Goal: Task Accomplishment & Management: Complete application form

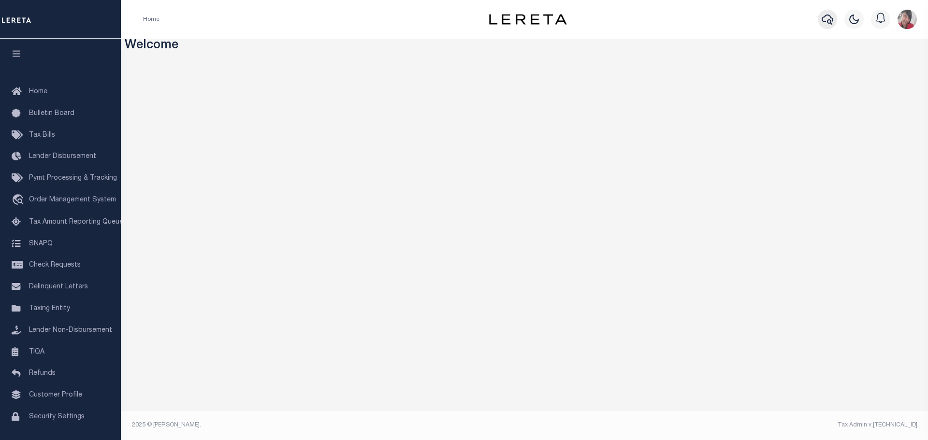
click at [835, 20] on button "button" at bounding box center [826, 19] width 19 height 19
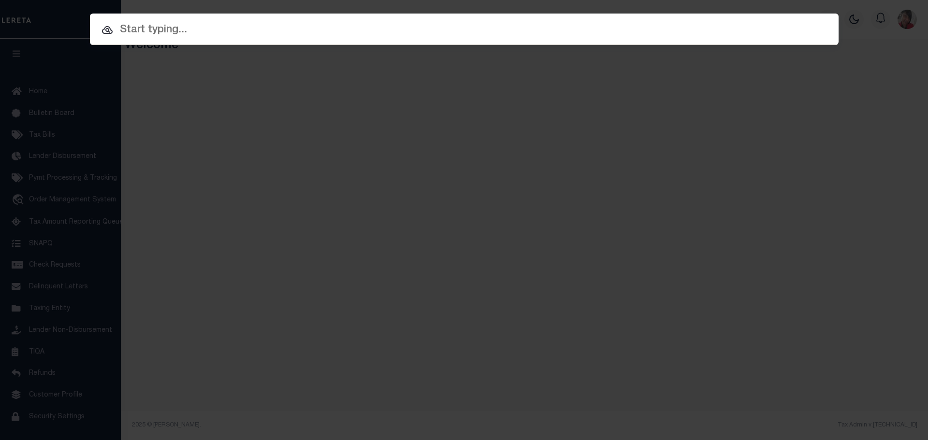
click at [503, 33] on input "text" at bounding box center [464, 30] width 748 height 17
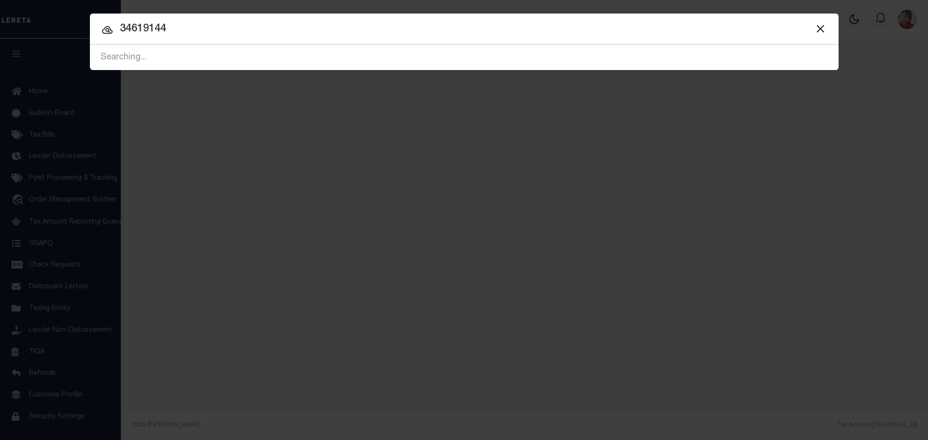
type input "34619144"
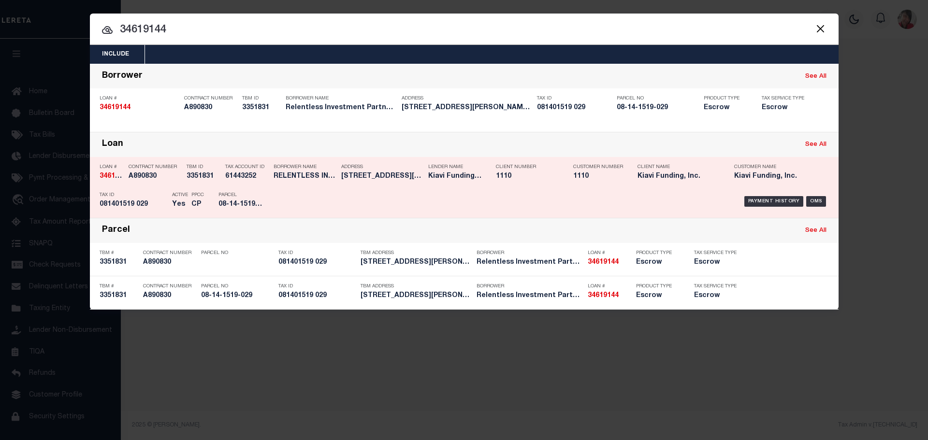
click at [260, 192] on div "Parcel 08-14-1519-029" at bounding box center [239, 201] width 43 height 28
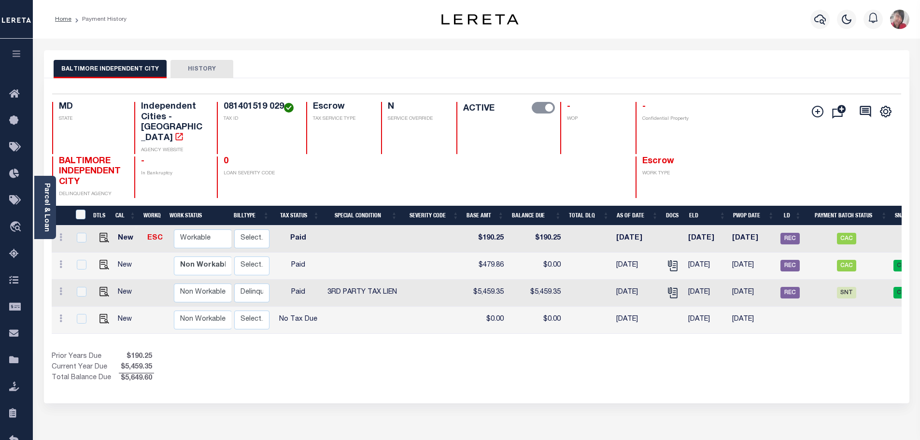
scroll to position [0, 224]
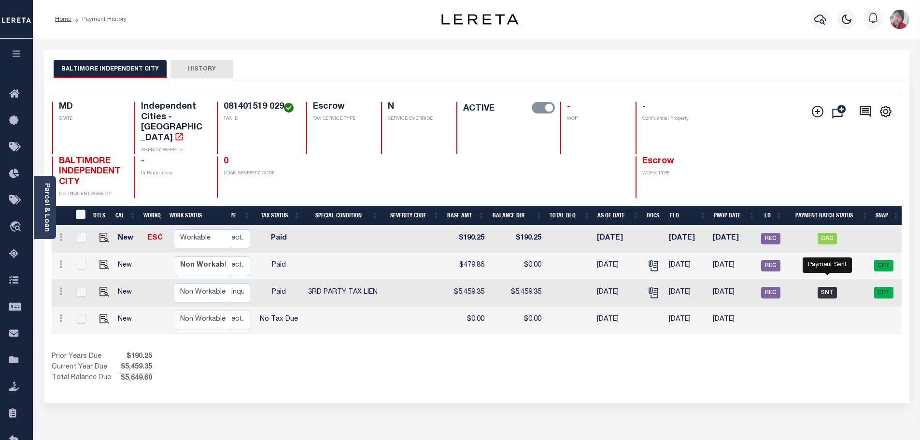
click at [830, 287] on span "SNT" at bounding box center [827, 293] width 19 height 12
checkbox input "true"
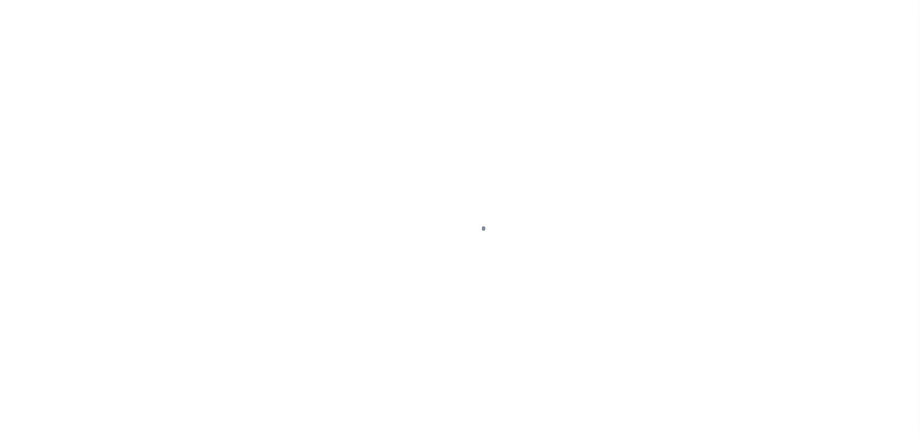
select select "SNT"
type input "08/14/2025"
type input "$5,459.35"
select select "CCK"
type input "316A-231601476- 1477"
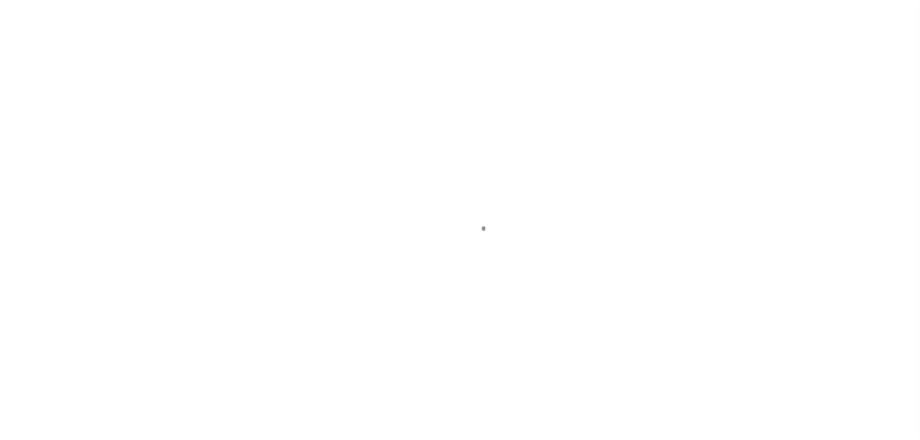
select select "[PERSON_NAME]"
checkbox input "true"
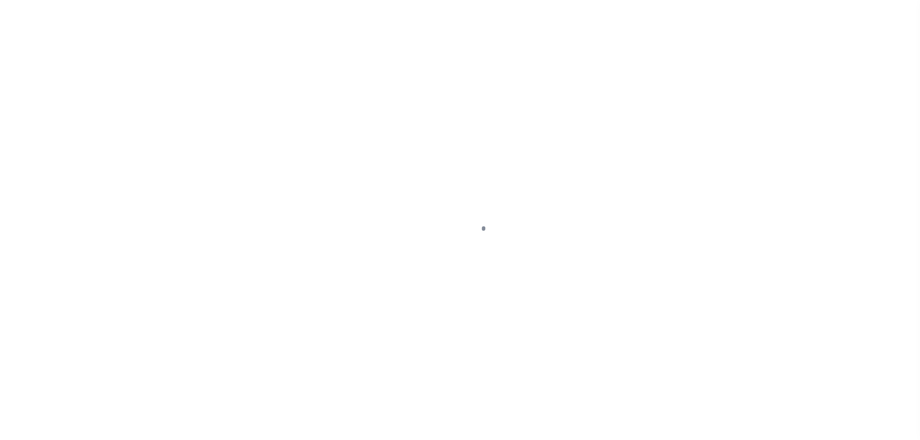
select select "FDX"
type input "08/15/2025"
type input "$28.93"
type input "883594276782"
type input "N"
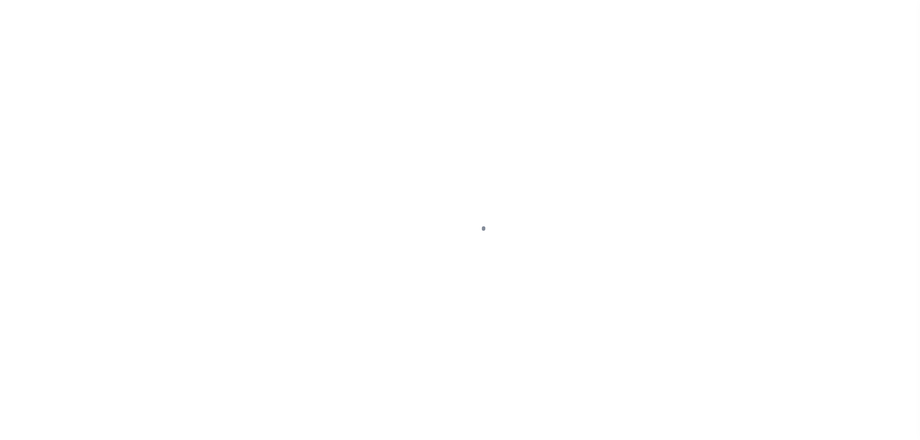
type input "316A-231601476- 1477"
radio input "true"
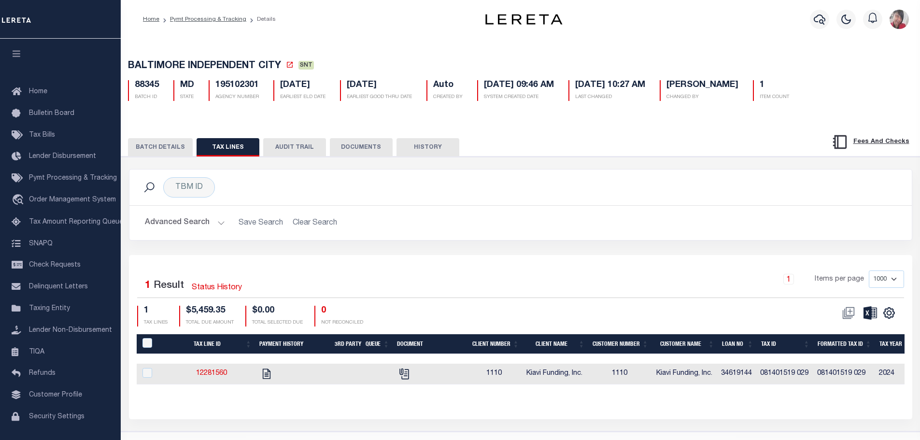
click at [150, 151] on button "BATCH DETAILS" at bounding box center [160, 147] width 65 height 18
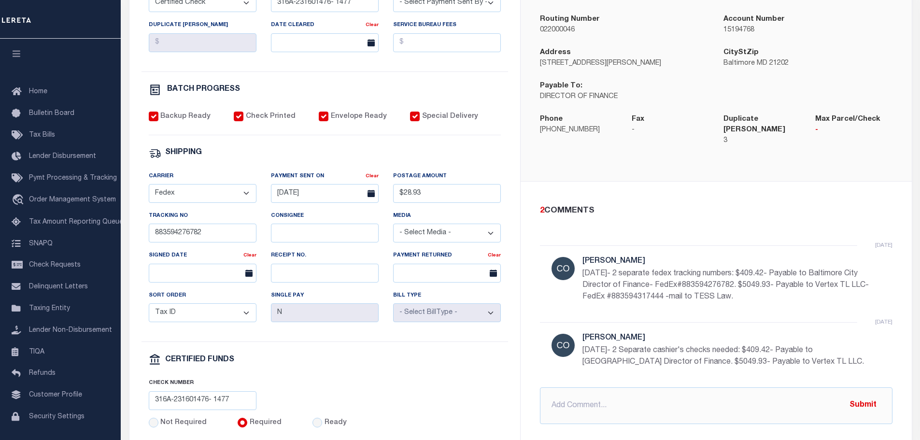
scroll to position [290, 0]
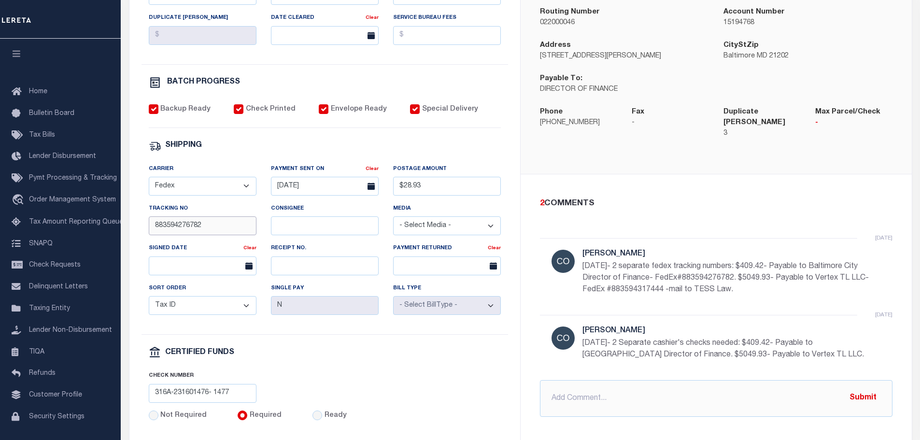
drag, startPoint x: 220, startPoint y: 235, endPoint x: 154, endPoint y: 232, distance: 66.3
click at [154, 232] on input "883594276782" at bounding box center [203, 225] width 108 height 19
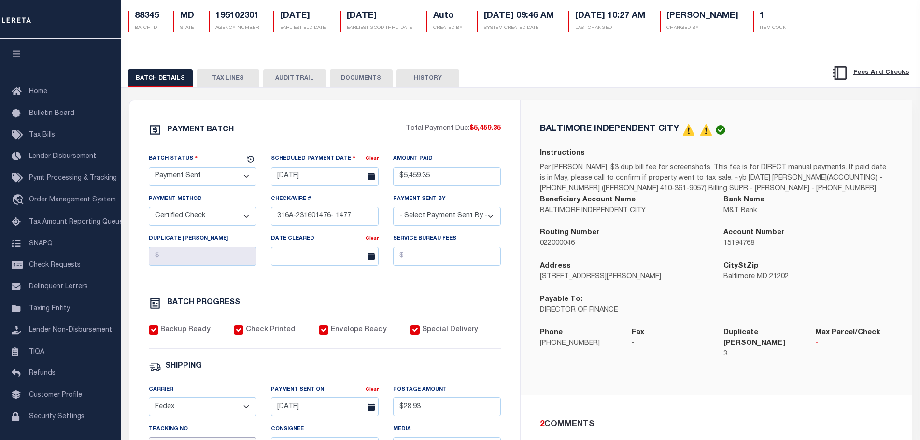
scroll to position [48, 0]
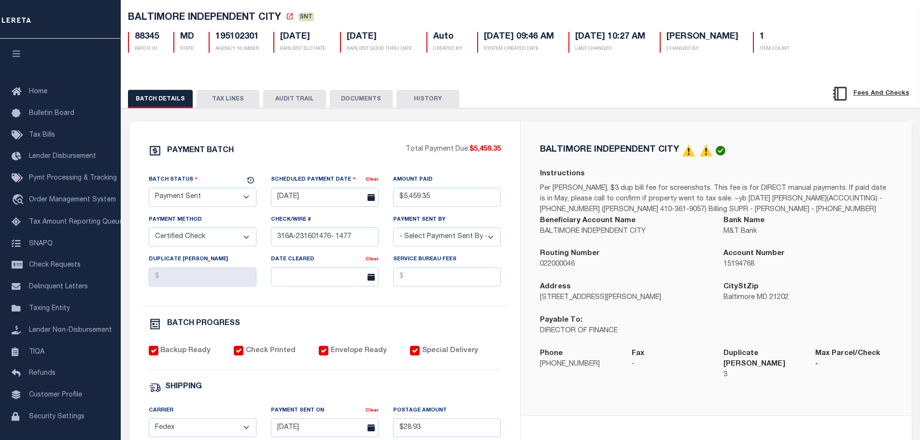
click at [219, 100] on button "TAX LINES" at bounding box center [228, 99] width 63 height 18
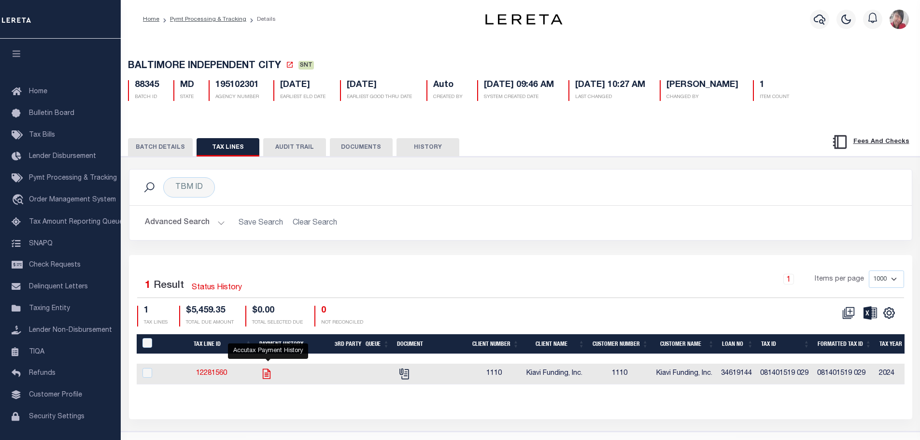
click at [269, 378] on icon "" at bounding box center [266, 374] width 13 height 13
checkbox input "true"
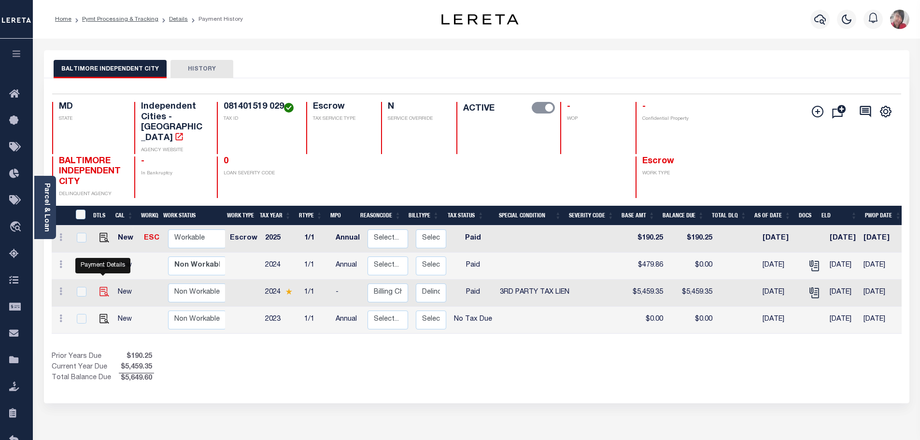
click at [102, 287] on img "" at bounding box center [105, 292] width 10 height 10
checkbox input "true"
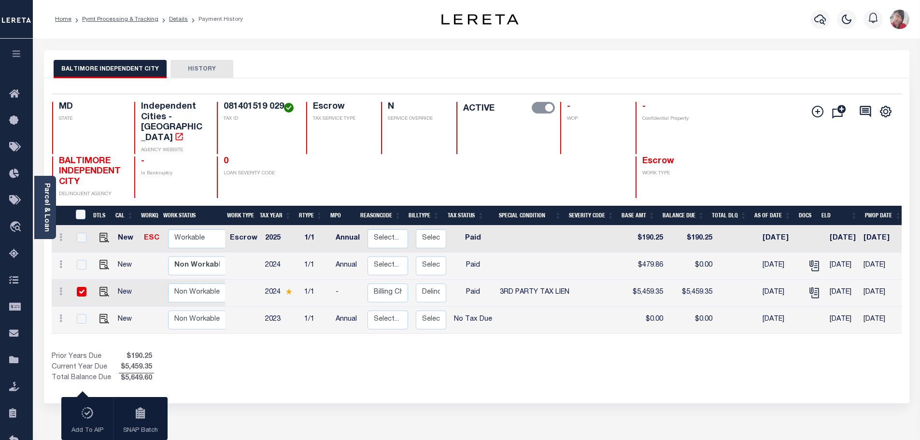
scroll to position [0, 133]
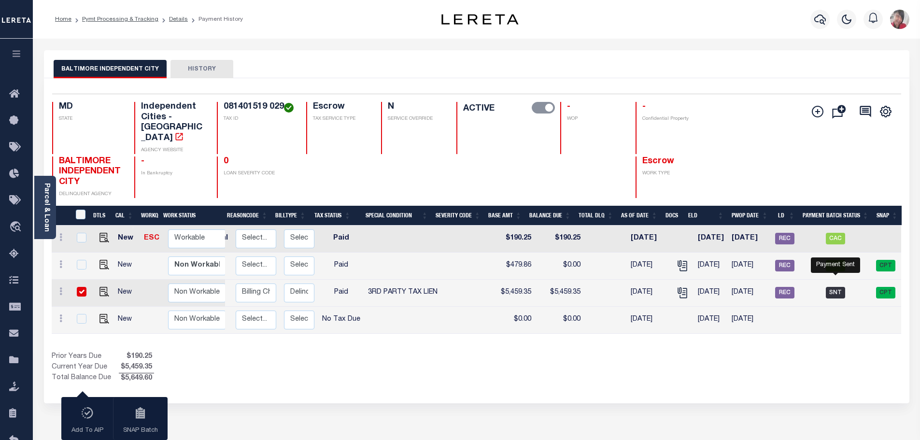
click at [843, 287] on span "SNT" at bounding box center [835, 293] width 19 height 12
checkbox input "false"
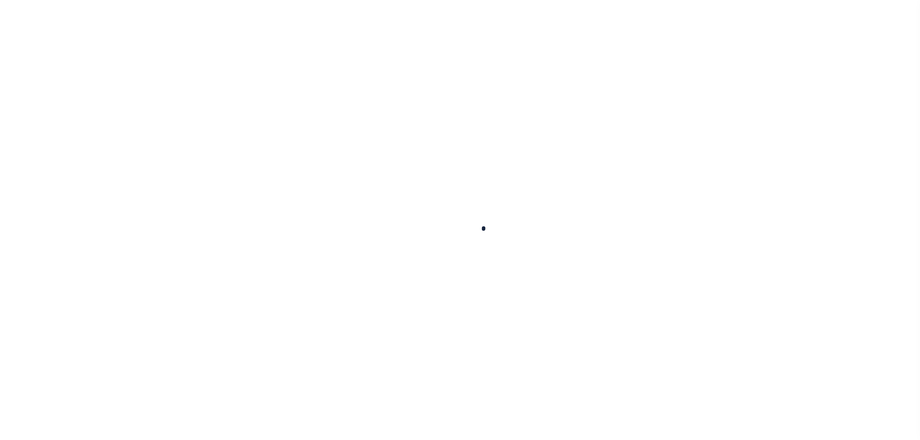
select select "Possible tax foreclosure"
checkbox input "false"
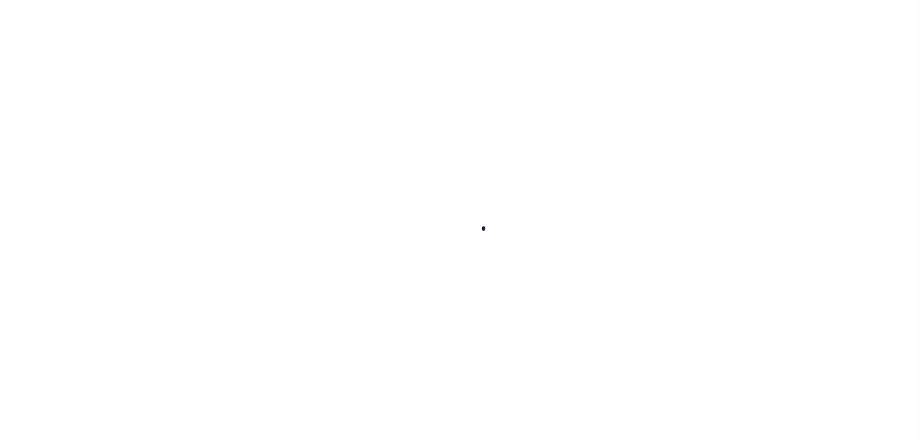
type textarea "-8/13/2025- Per [PERSON_NAME] at [GEOGRAPHIC_DATA] tax office the property was …"
type input "Annual"
type input "[DATE]"
select select "PYD"
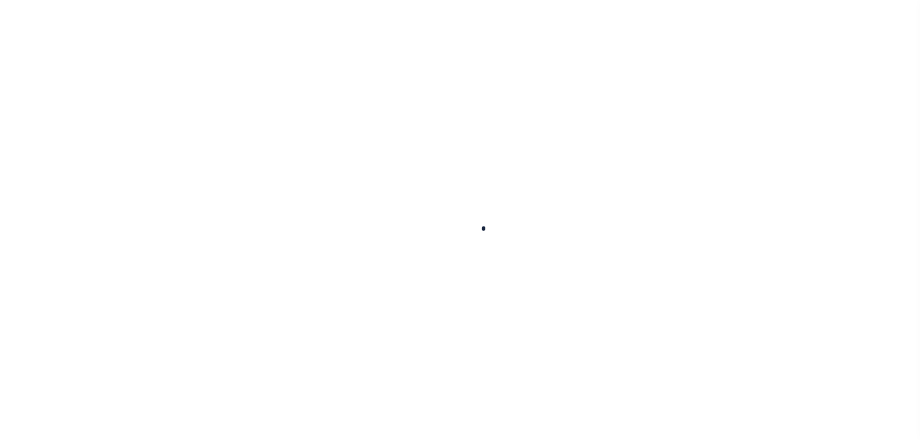
select select "20"
type input "0"
type input "$5,459.35"
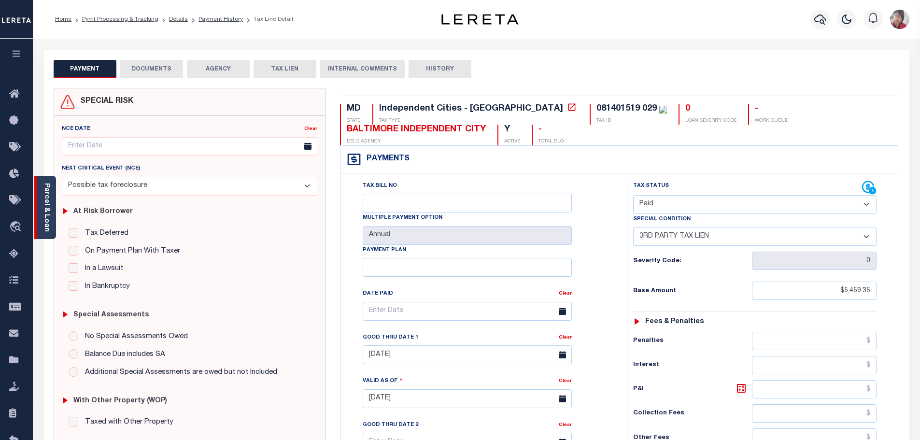
click at [48, 205] on link "Parcel & Loan" at bounding box center [46, 207] width 7 height 49
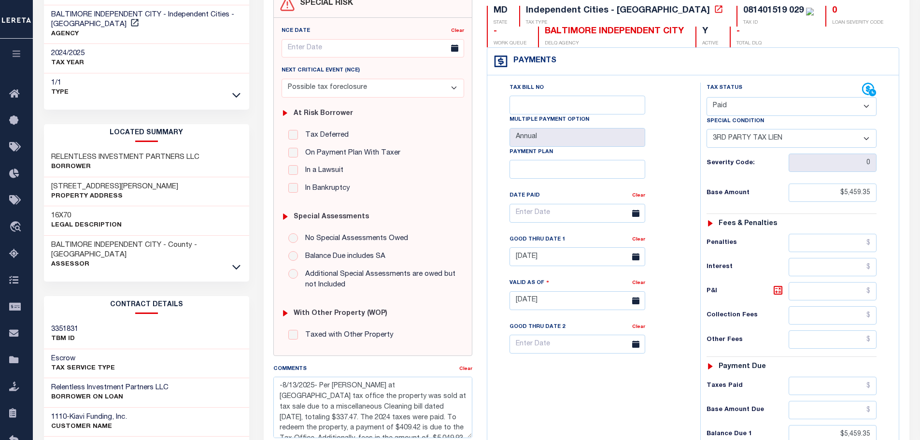
scroll to position [145, 0]
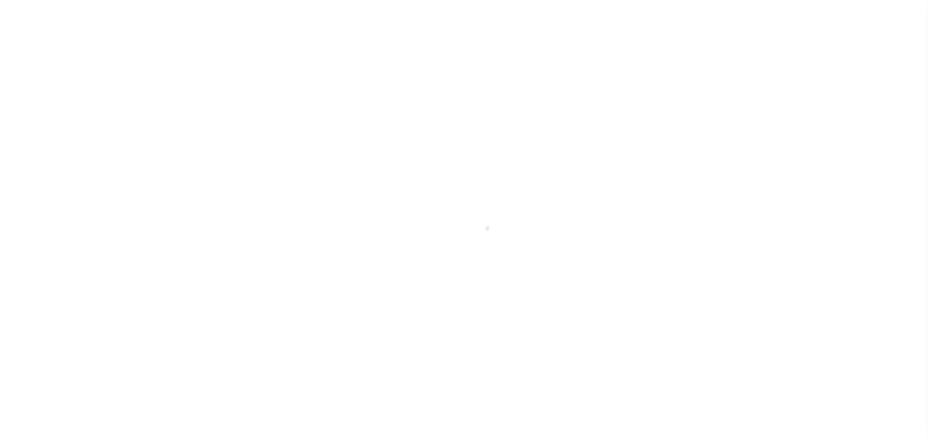
select select "SNT"
select select "CCK"
select select "[PERSON_NAME]"
select select "FDX"
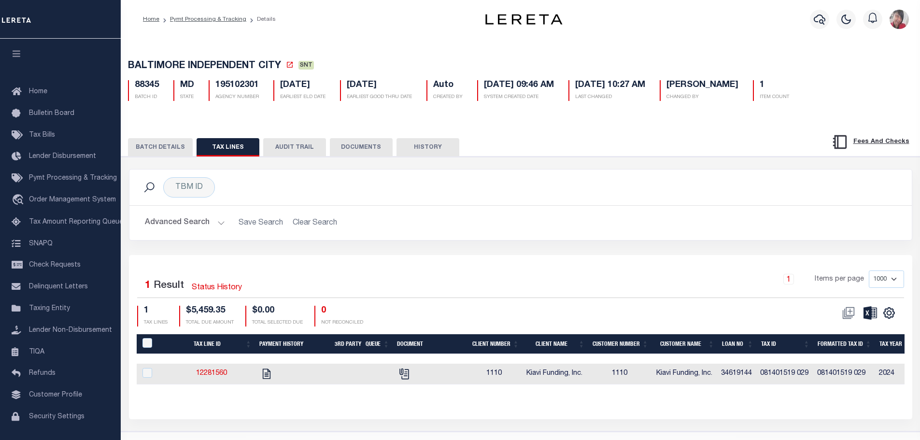
click at [154, 147] on button "BATCH DETAILS" at bounding box center [160, 147] width 65 height 18
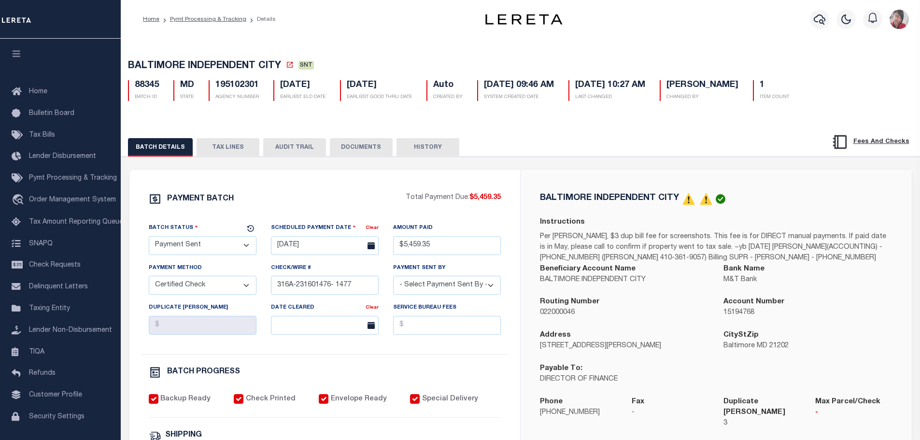
click at [660, 371] on div "Payable To: DIRECTOR OF FINANCE" at bounding box center [624, 374] width 169 height 22
drag, startPoint x: 648, startPoint y: 380, endPoint x: 538, endPoint y: 381, distance: 110.2
click at [538, 381] on div "Payable To: DIRECTOR OF FINANCE" at bounding box center [625, 379] width 184 height 33
copy p "DIRECTOR OF FINANCE"
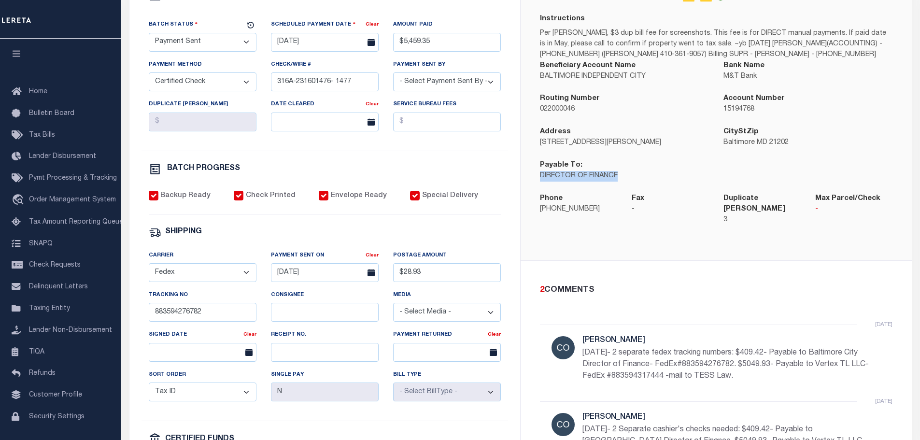
scroll to position [242, 0]
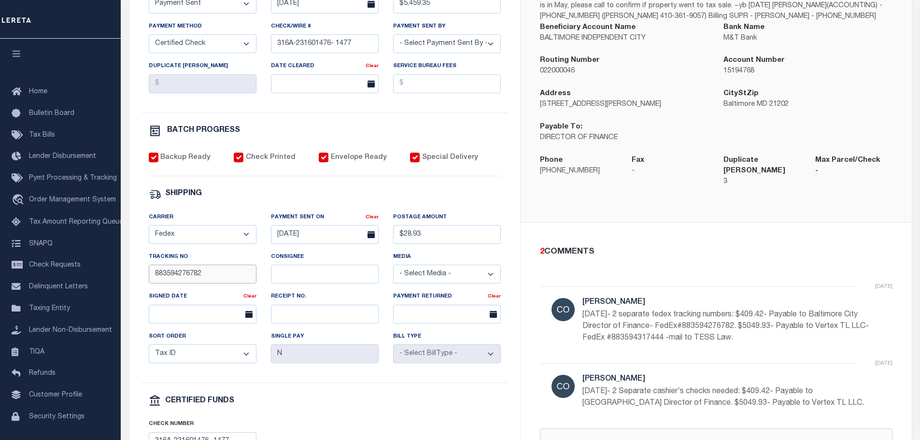
drag, startPoint x: 215, startPoint y: 277, endPoint x: 150, endPoint y: 273, distance: 65.8
click at [150, 273] on input "883594276782" at bounding box center [203, 274] width 108 height 19
